Goal: Complete application form

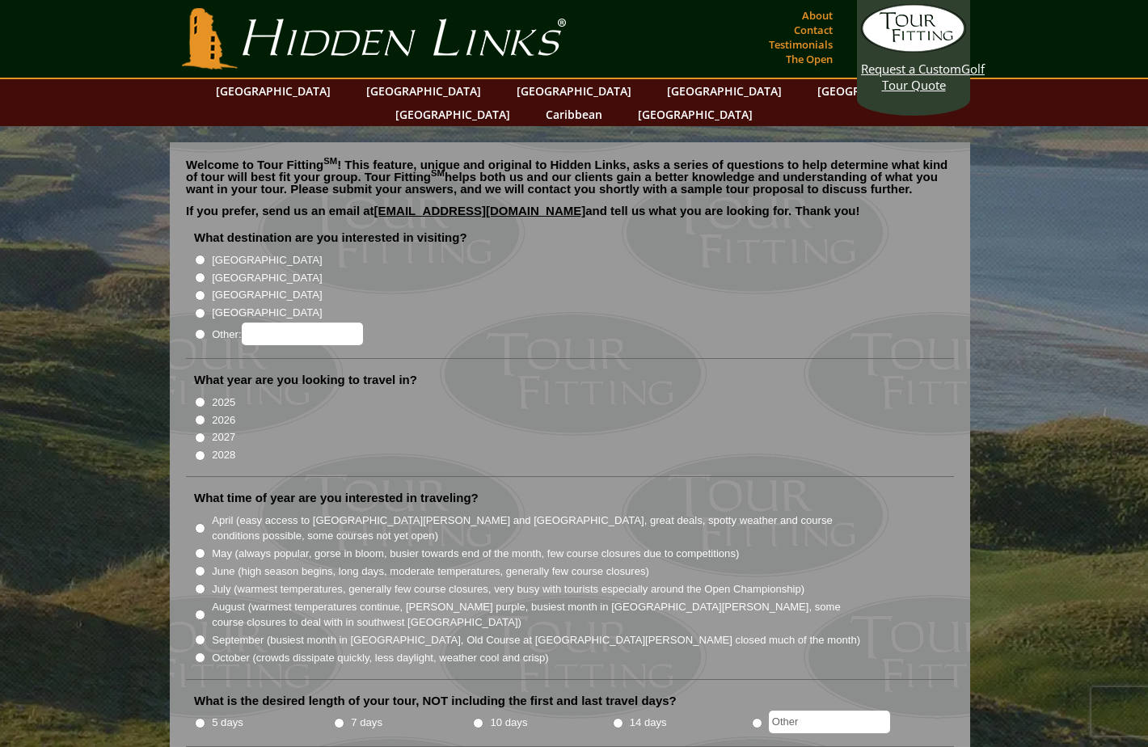
click at [201, 273] on input "[GEOGRAPHIC_DATA]" at bounding box center [200, 278] width 11 height 11
radio input "true"
click at [196, 415] on input "2026" at bounding box center [200, 420] width 11 height 11
radio input "true"
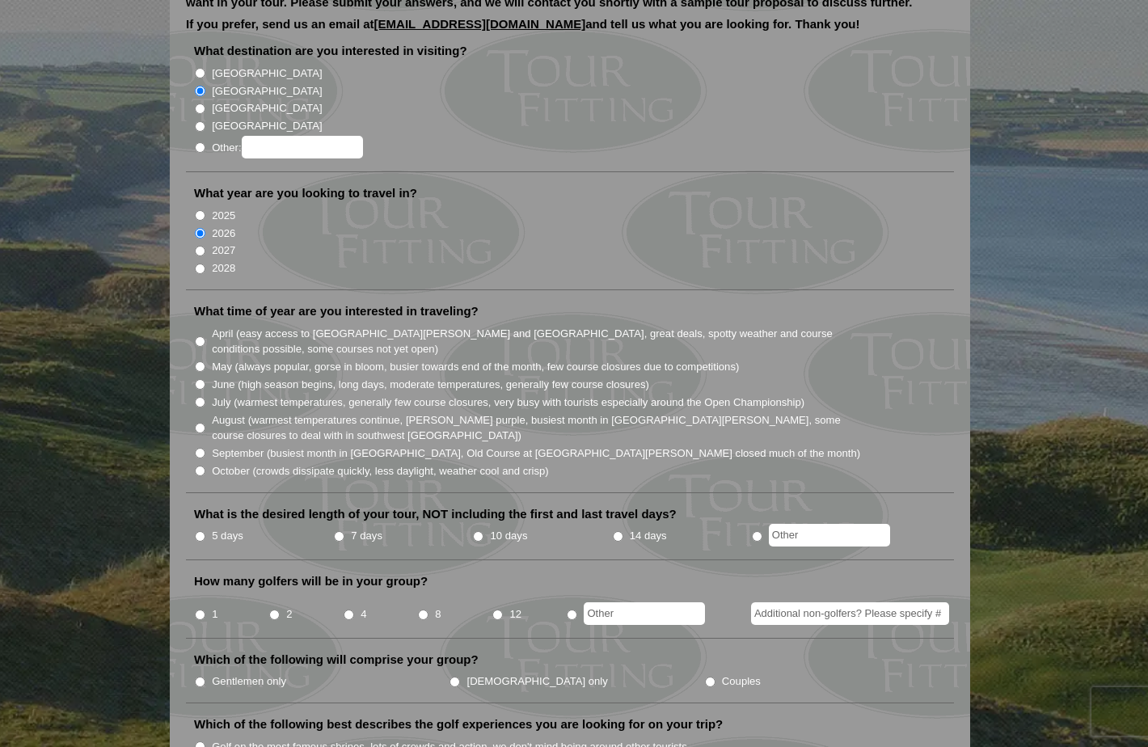
click at [195, 379] on input "June (high season begins, long days, moderate temperatures, generally few cours…" at bounding box center [200, 384] width 11 height 11
radio input "true"
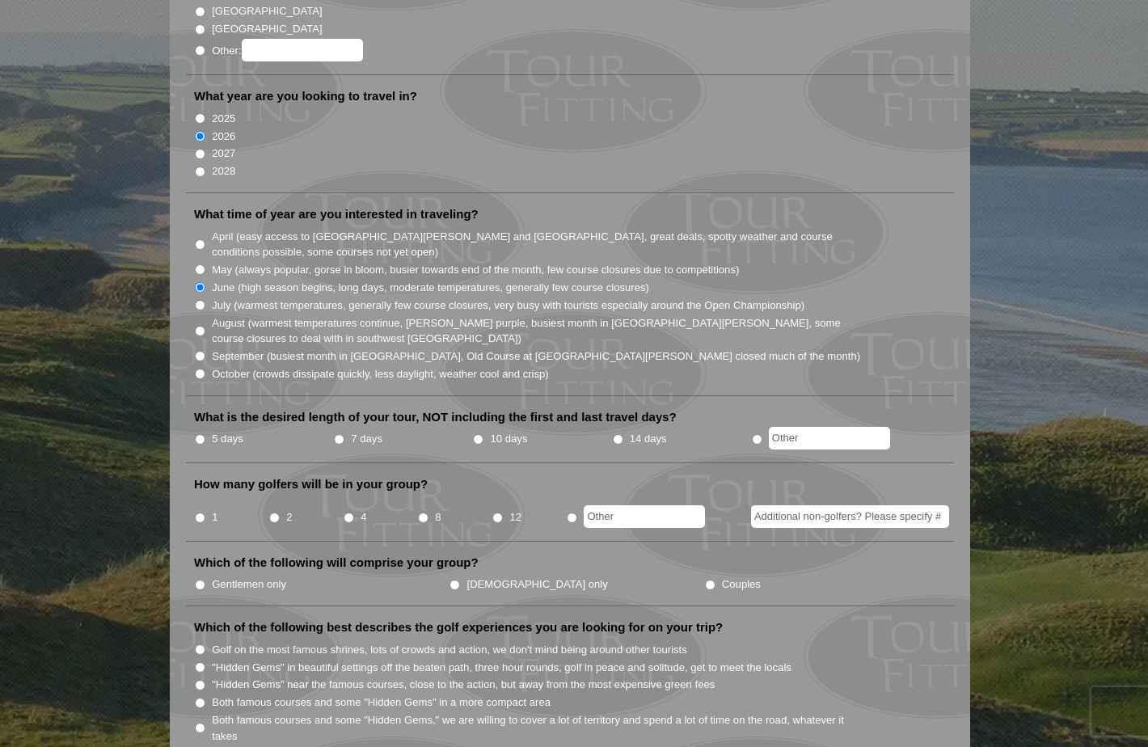
scroll to position [283, 0]
click at [341, 435] on input "7 days" at bounding box center [339, 440] width 11 height 11
radio input "true"
click at [351, 514] on input "4" at bounding box center [349, 519] width 11 height 11
radio input "true"
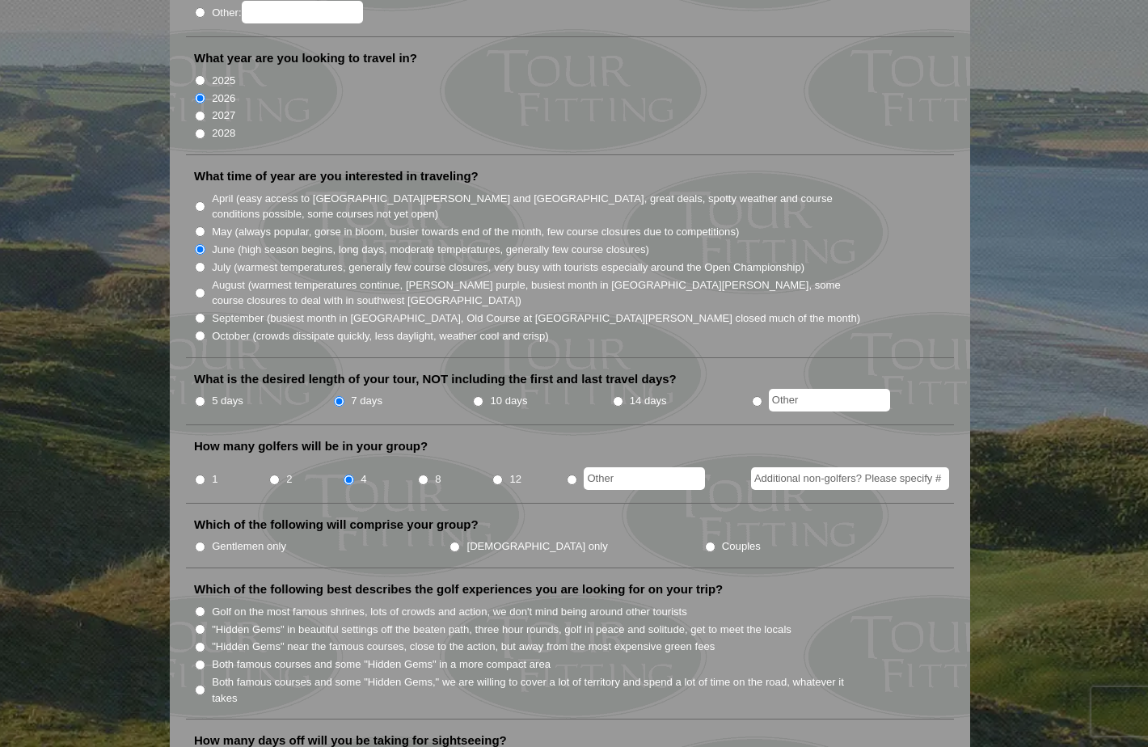
scroll to position [328, 0]
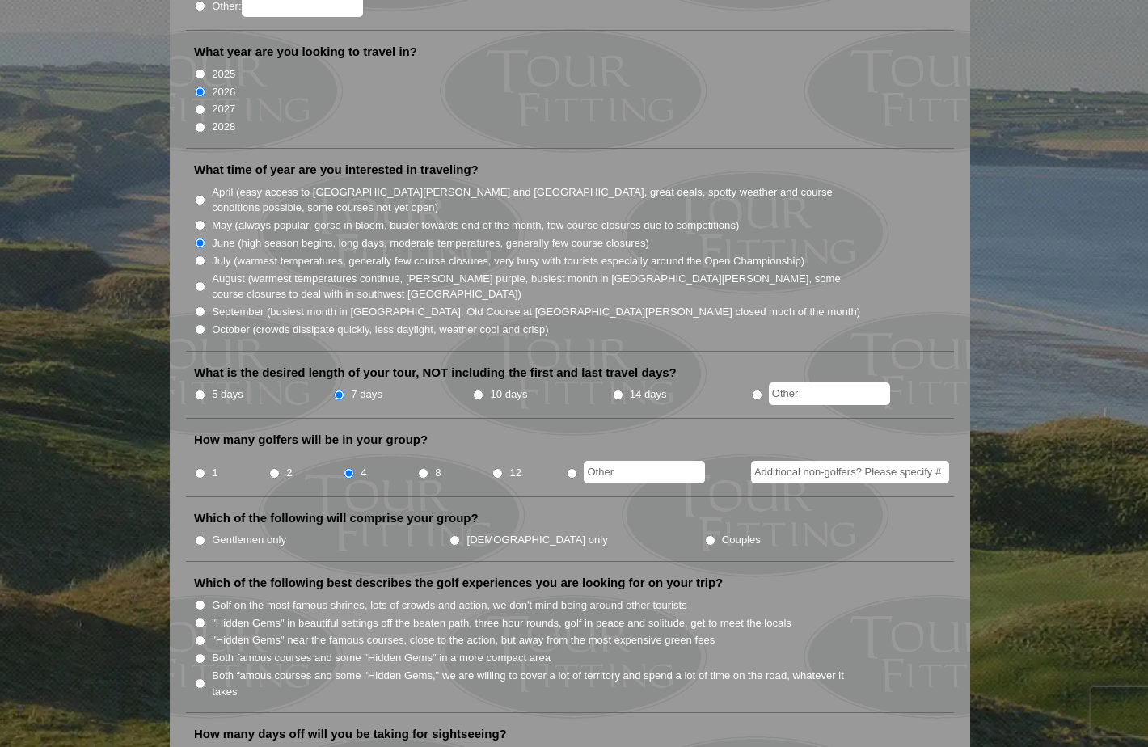
click at [200, 535] on input "Gentlemen only" at bounding box center [200, 540] width 11 height 11
radio input "true"
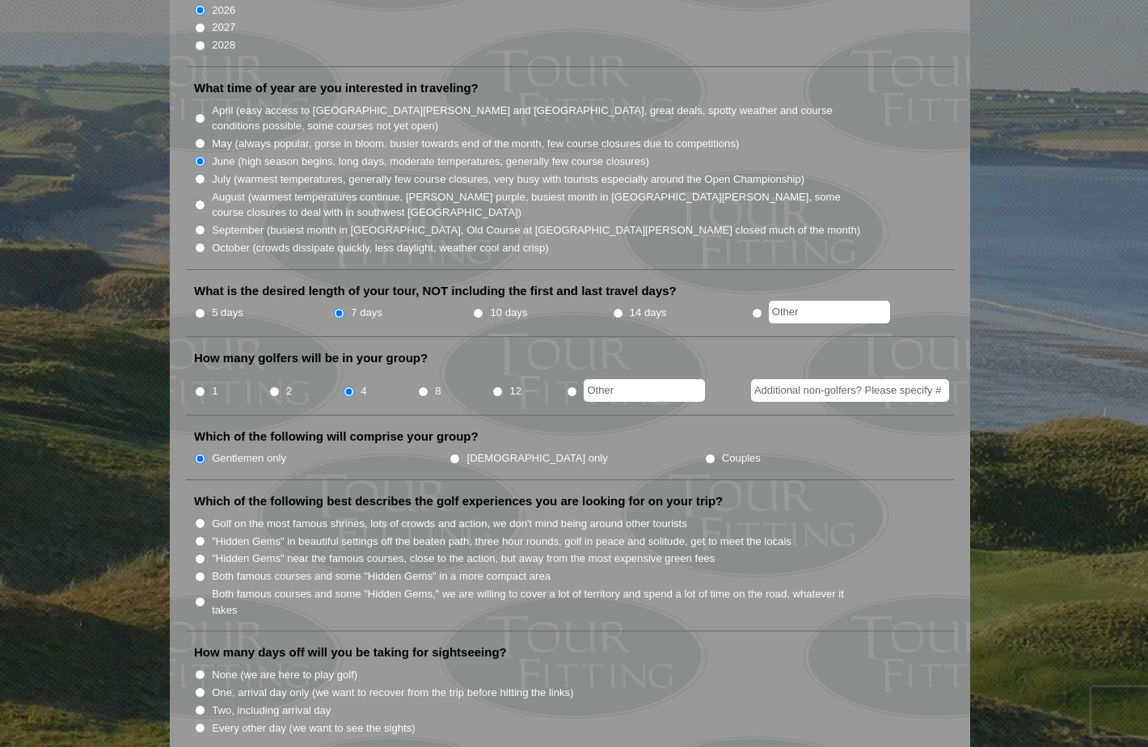
scroll to position [417, 0]
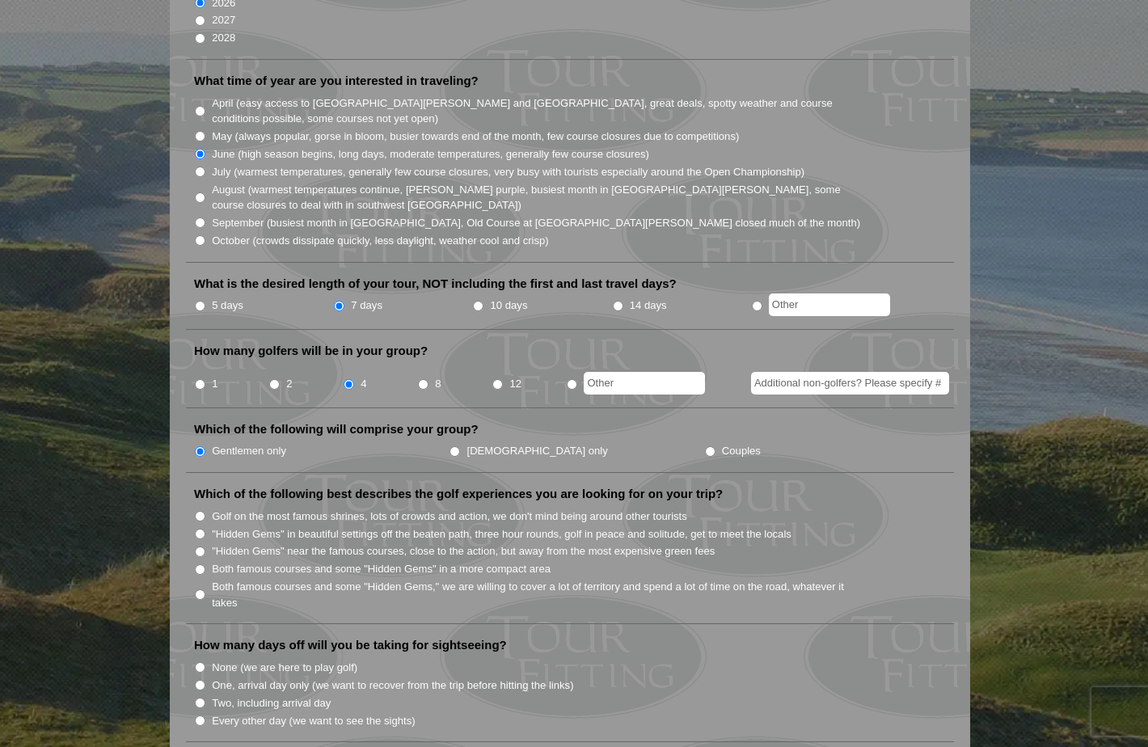
click at [197, 507] on li "Golf on the most famous shrines, lots of crowds and action, we don't mind being…" at bounding box center [576, 516] width 765 height 18
click at [199, 511] on input "Golf on the most famous shrines, lots of crowds and action, we don't mind being…" at bounding box center [200, 516] width 11 height 11
radio input "true"
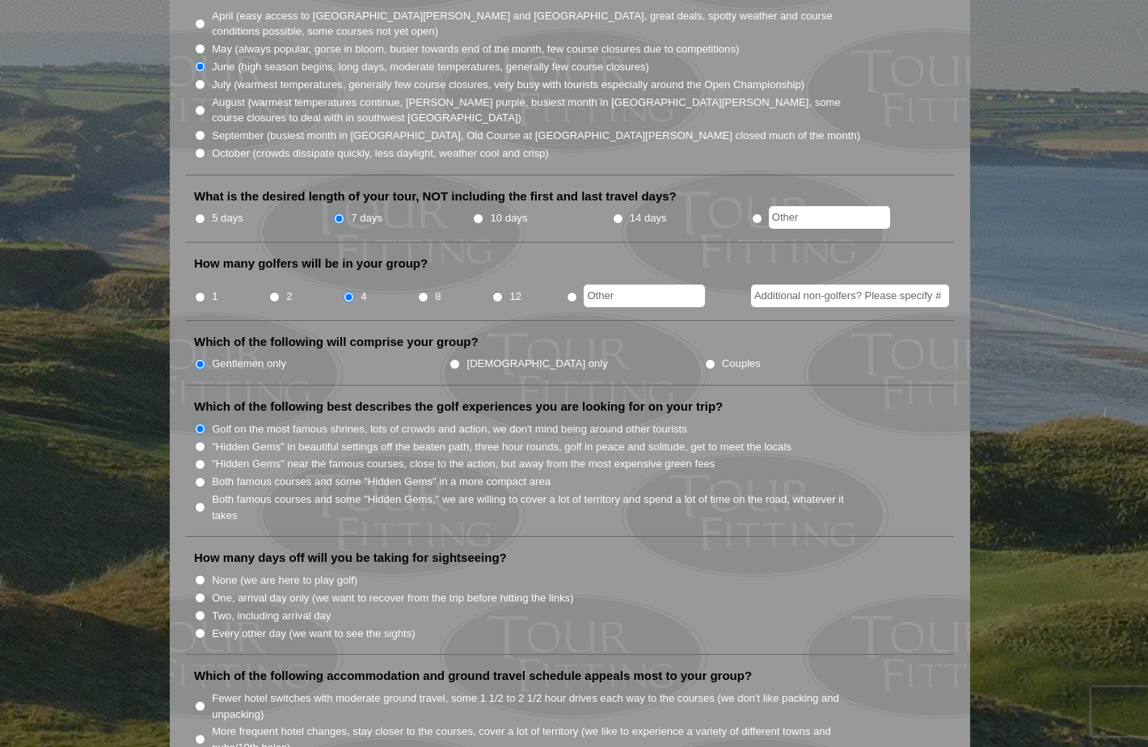
click at [198, 611] on input "Two, including arrival day" at bounding box center [200, 616] width 11 height 11
radio input "true"
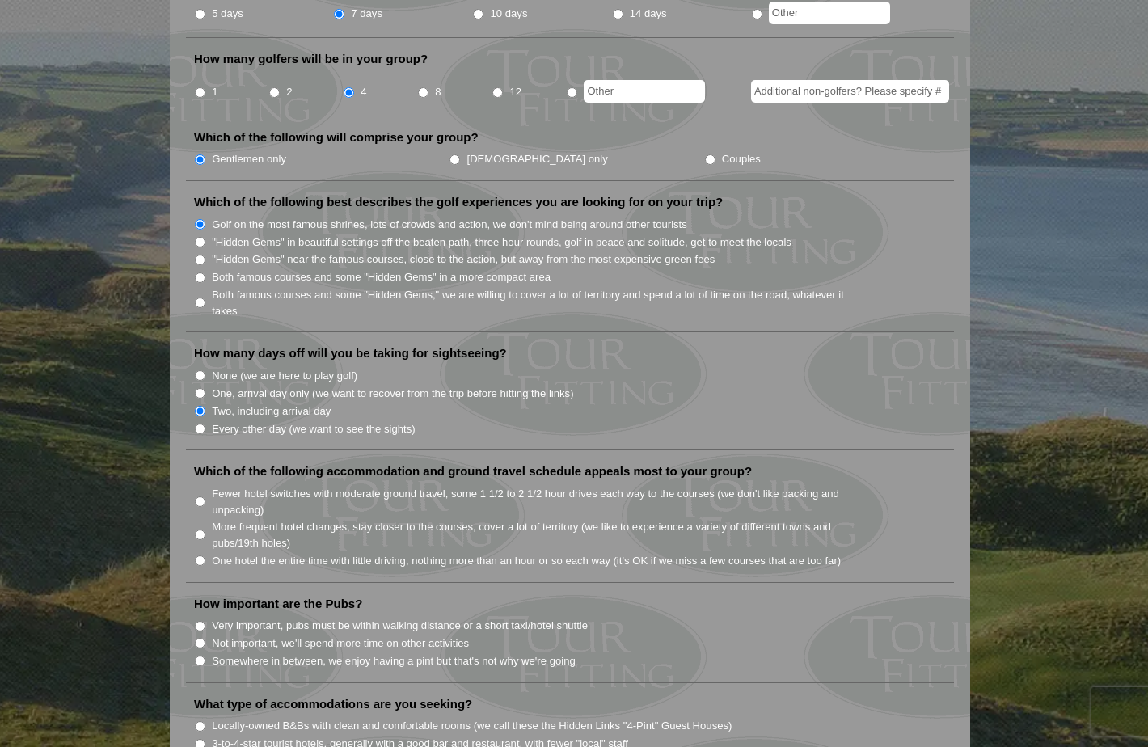
scroll to position [742, 0]
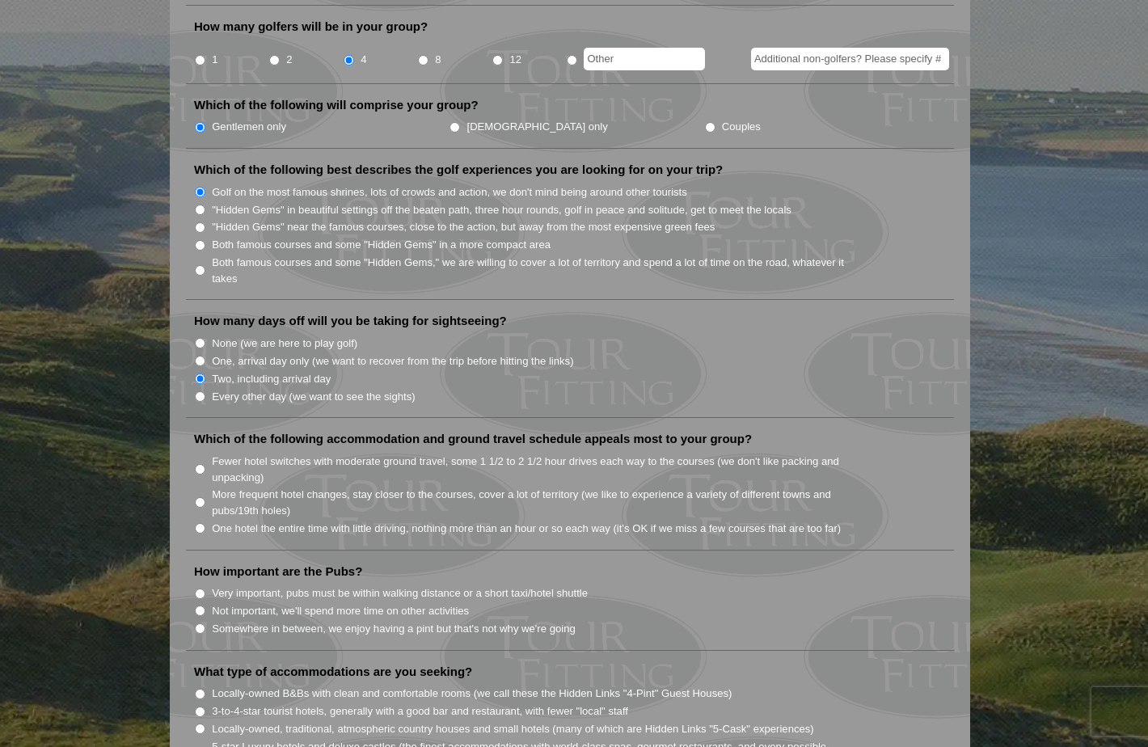
click at [202, 464] on input "Fewer hotel switches with moderate ground travel, some 1 1/2 to 2 1/2 hour driv…" at bounding box center [200, 469] width 11 height 11
radio input "true"
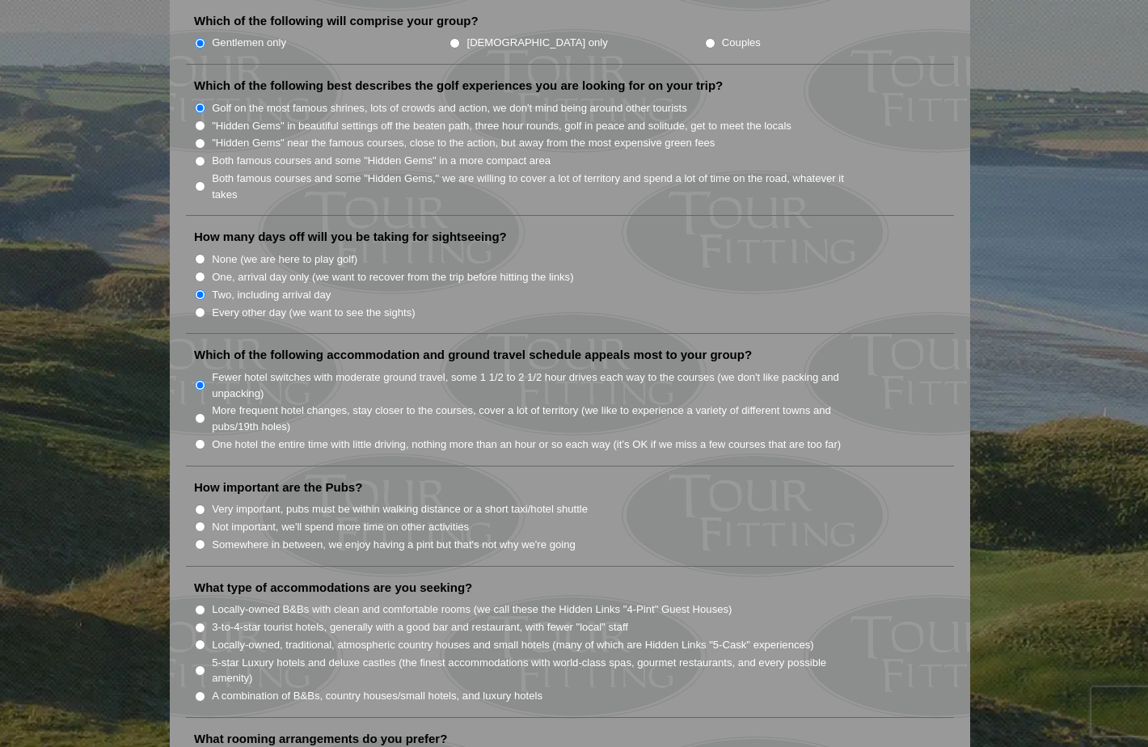
scroll to position [828, 0]
click at [199, 502] on input "Very important, pubs must be within walking distance or a short taxi/hotel shut…" at bounding box center [200, 507] width 11 height 11
radio input "true"
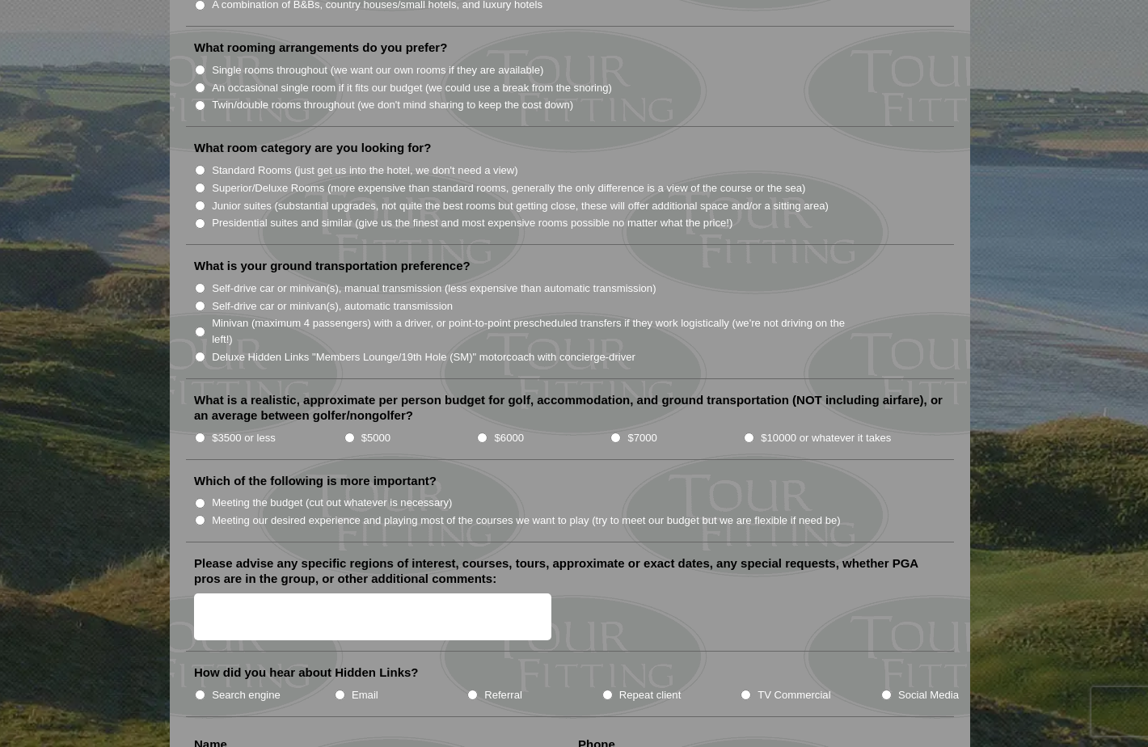
scroll to position [1523, 0]
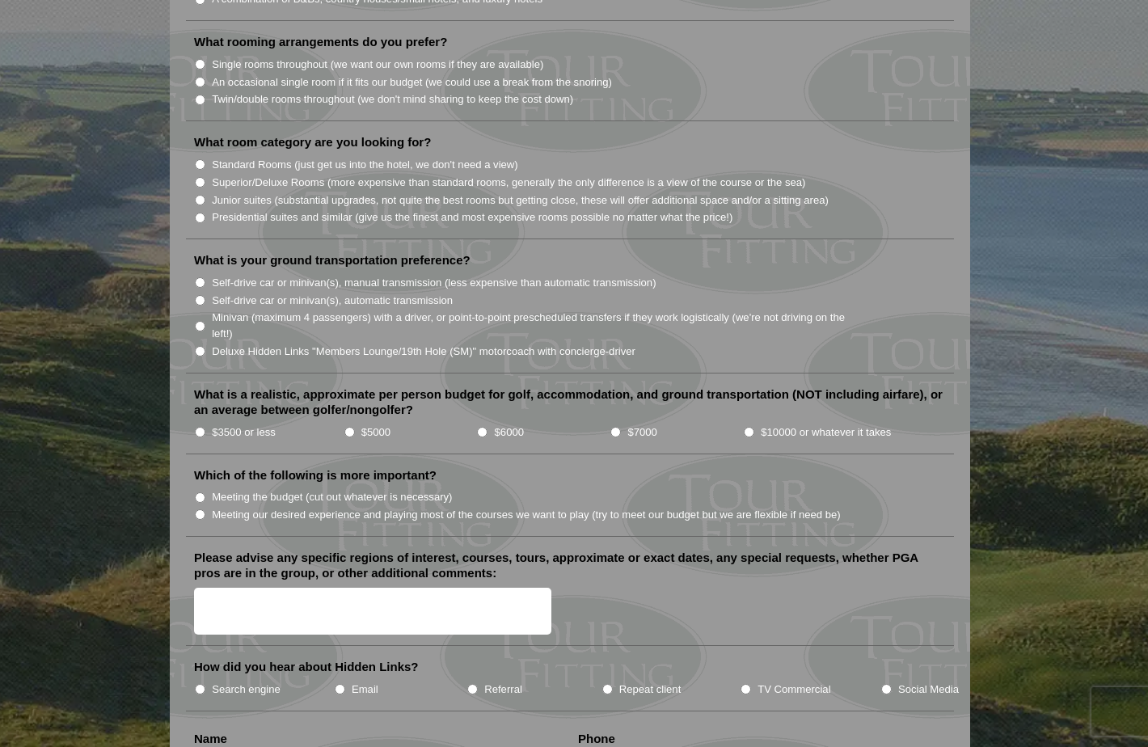
click at [201, 427] on input "$3500 or less" at bounding box center [200, 432] width 11 height 11
radio input "true"
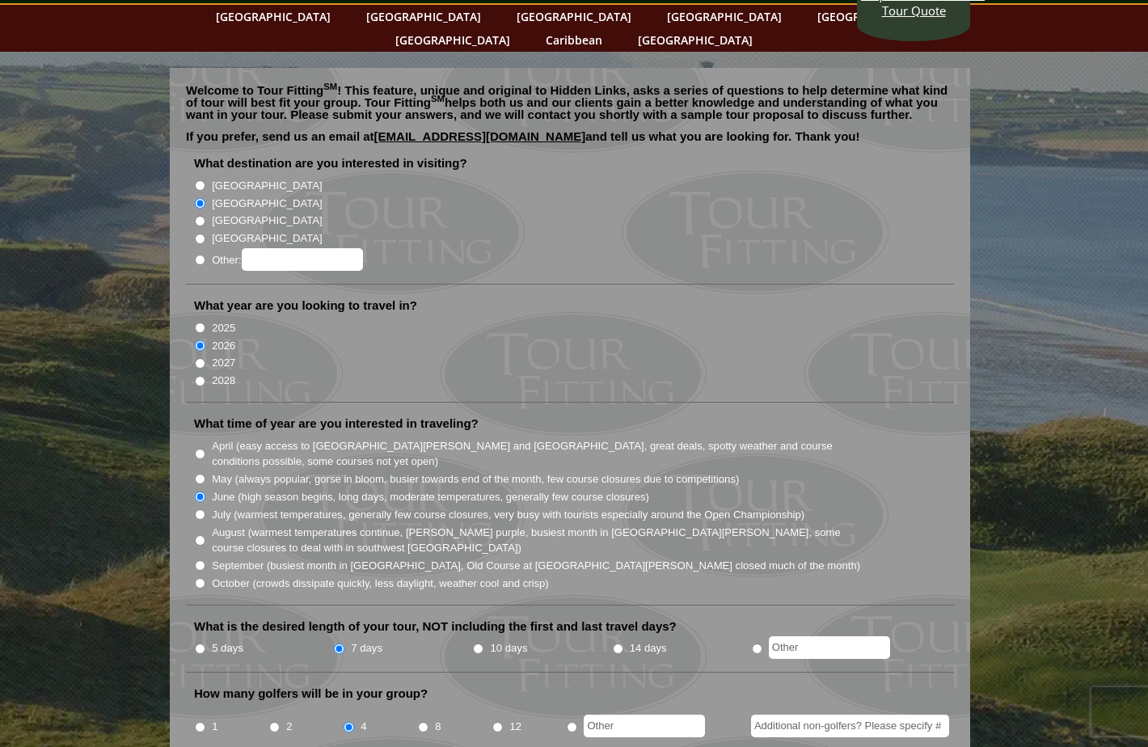
scroll to position [0, 0]
